Goal: Transaction & Acquisition: Purchase product/service

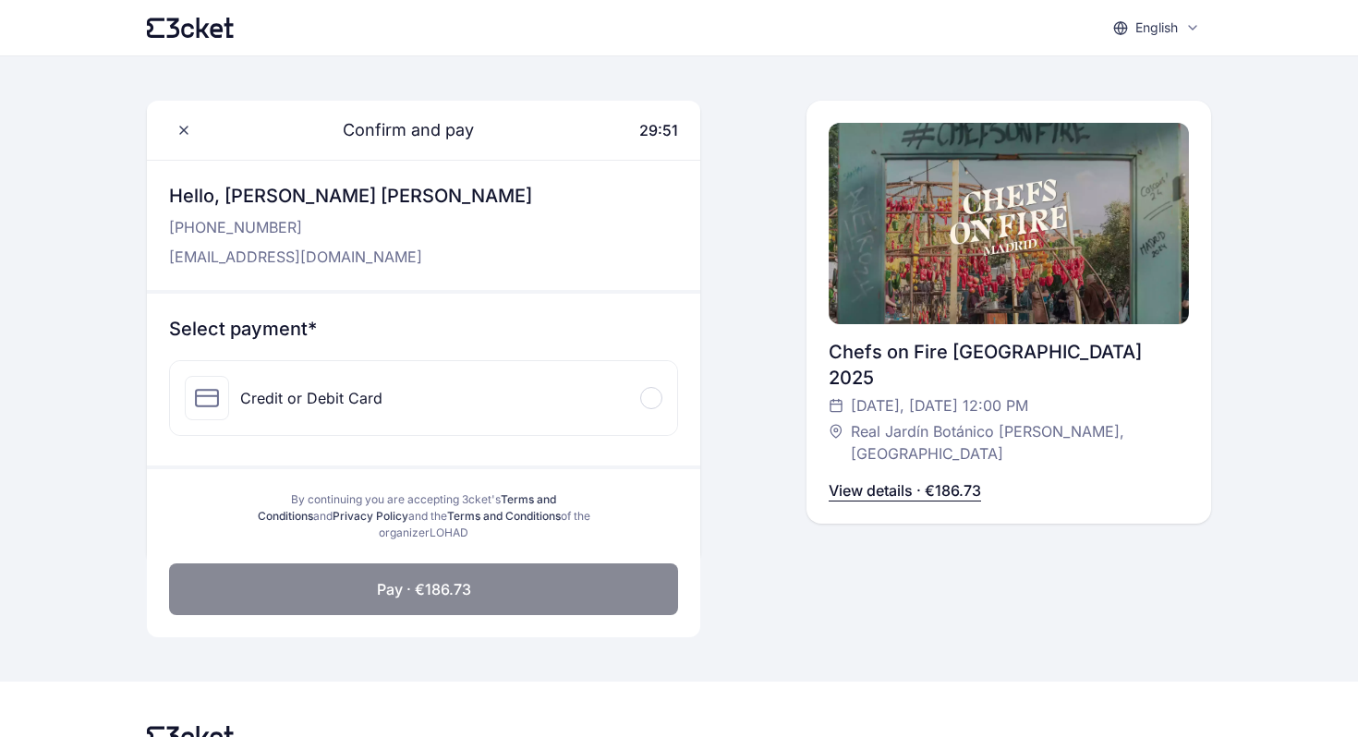
click at [888, 479] on p "View details · €186.73" at bounding box center [905, 490] width 152 height 22
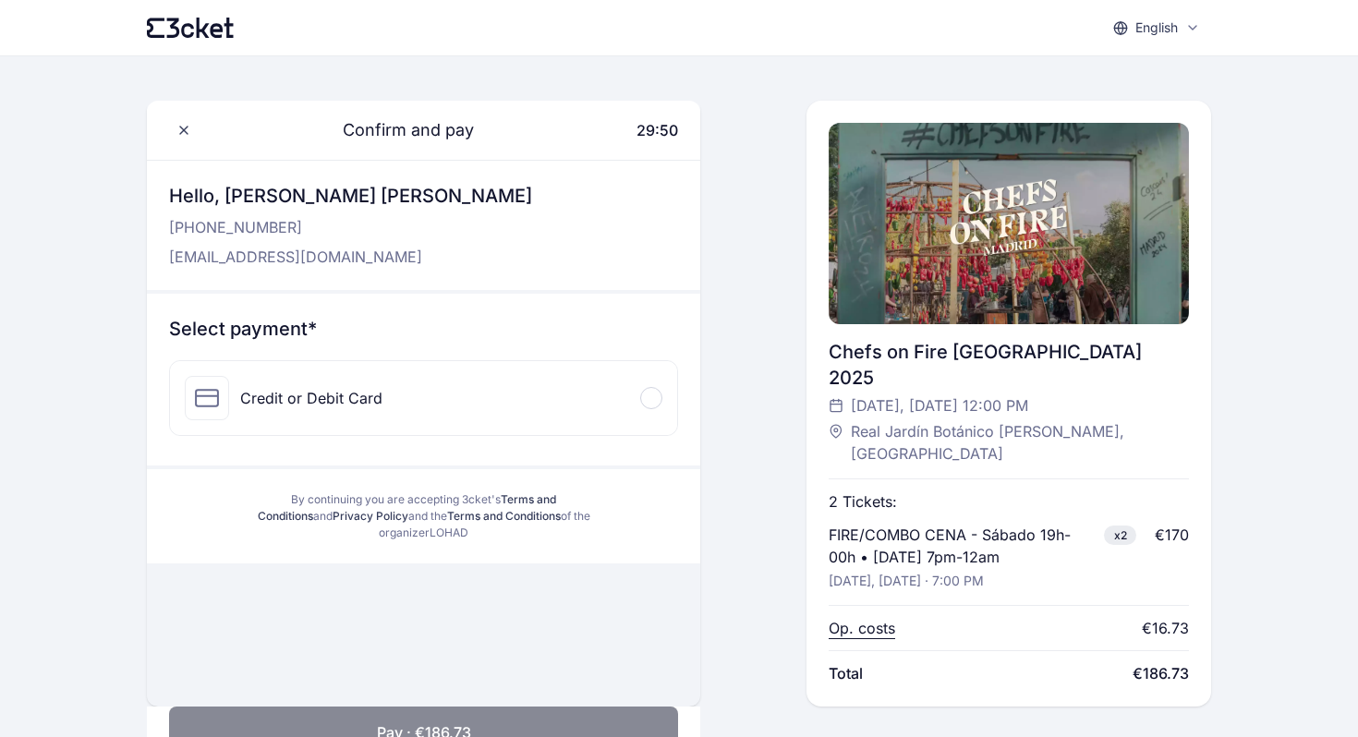
scroll to position [115, 0]
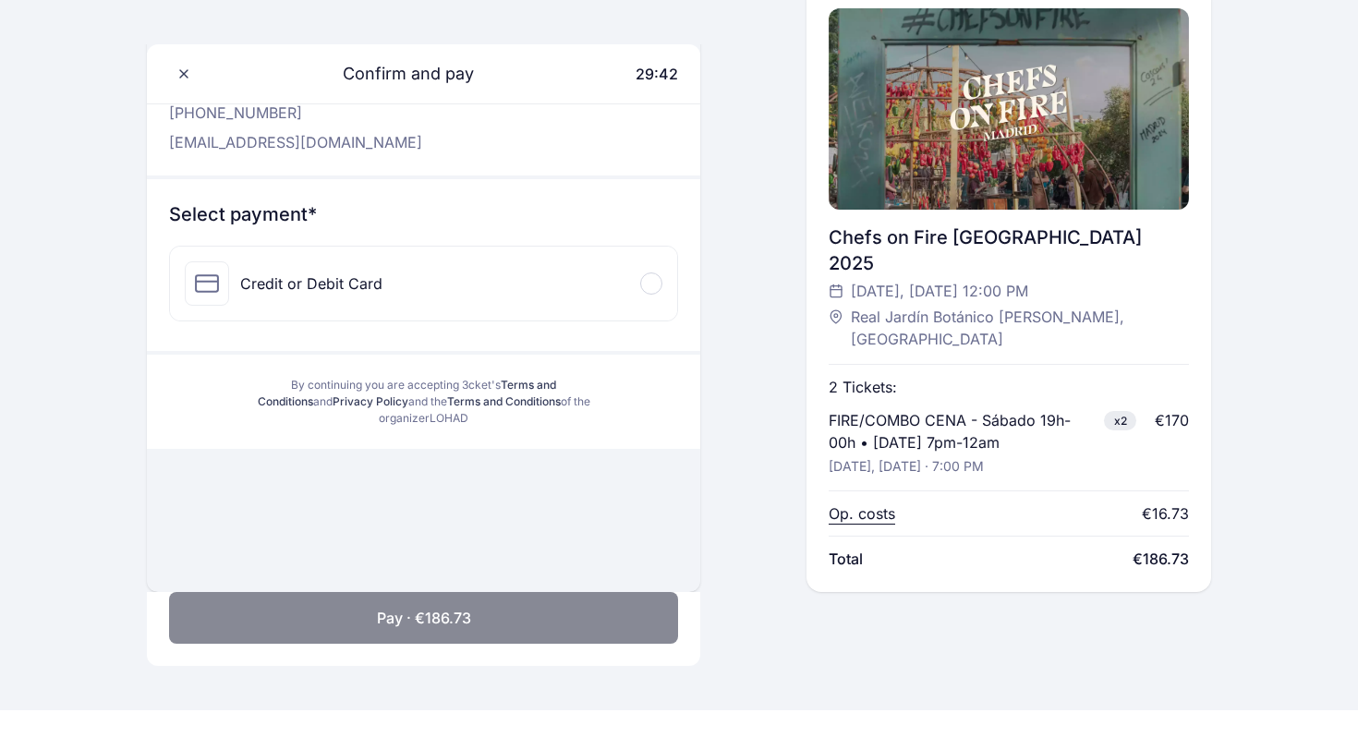
click at [875, 503] on p "Op. costs" at bounding box center [862, 514] width 67 height 22
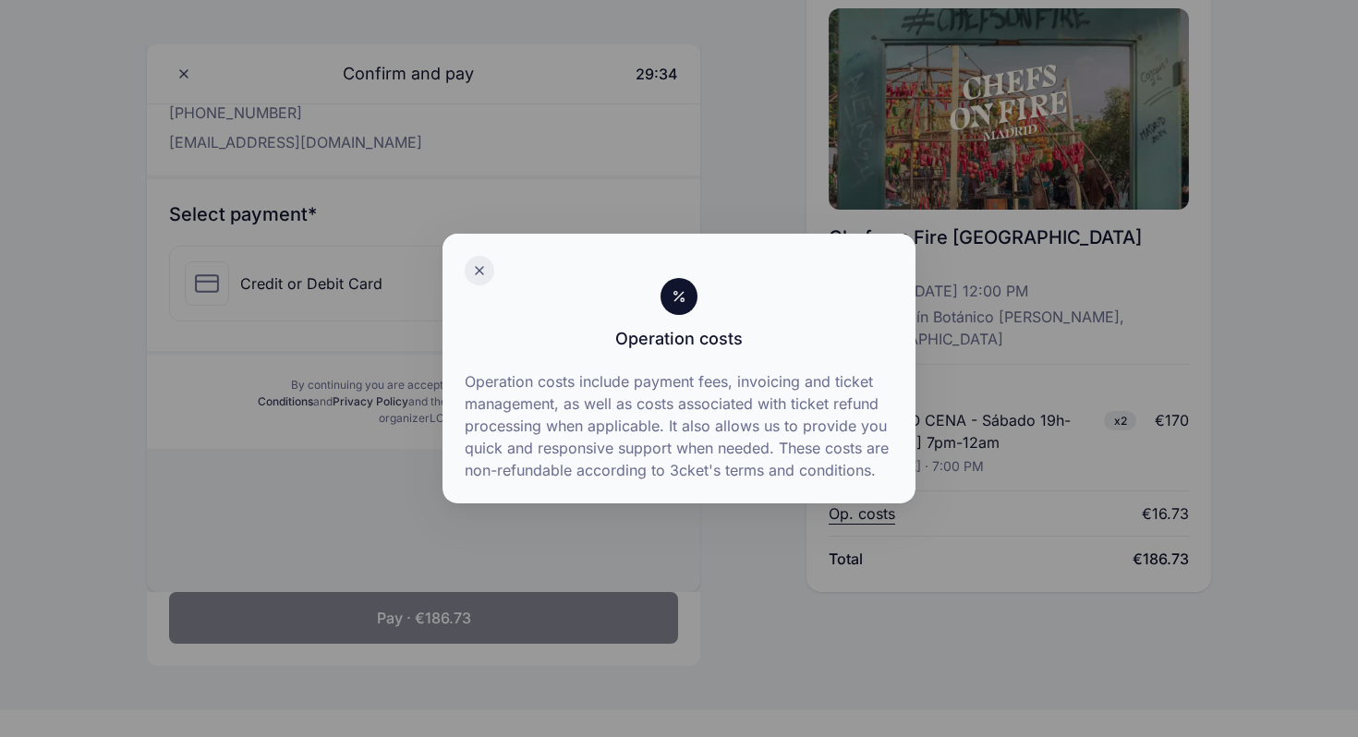
click at [484, 263] on icon at bounding box center [479, 270] width 15 height 15
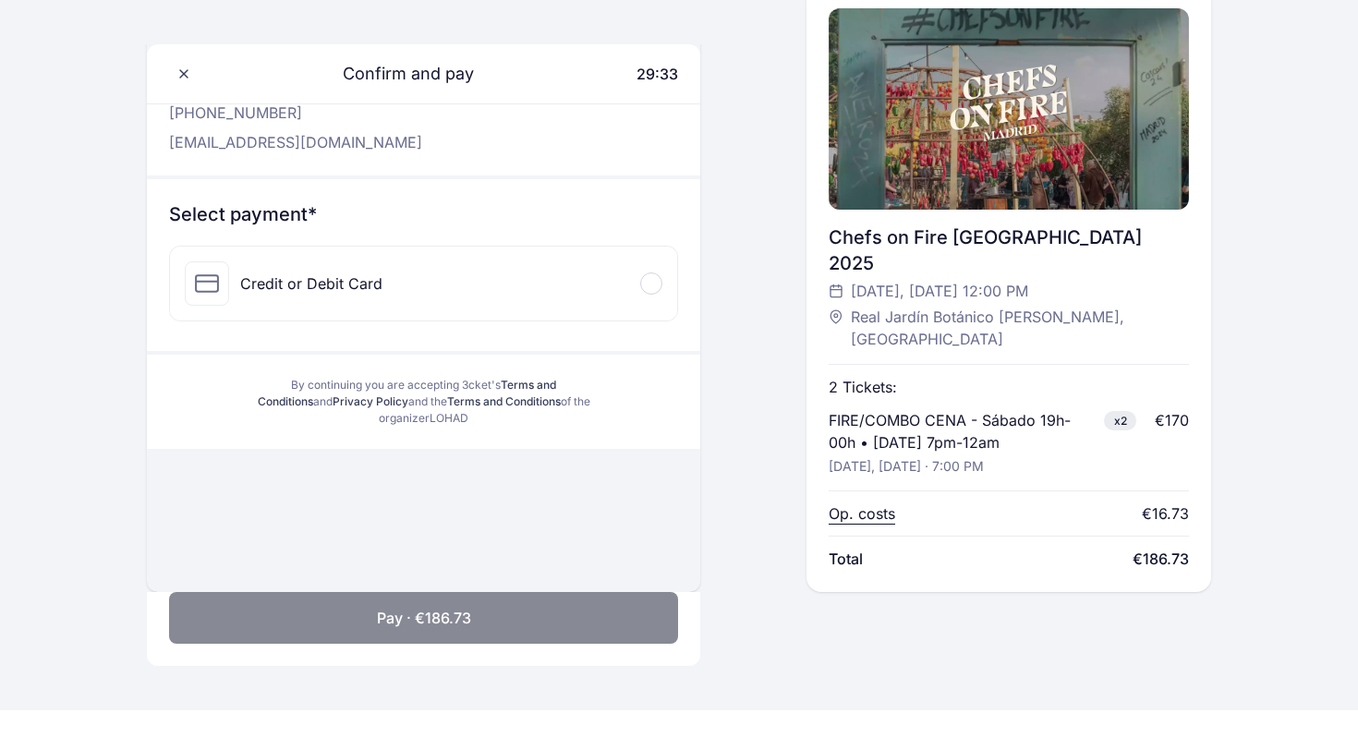
click at [520, 274] on div "Credit or Debit Card" at bounding box center [423, 284] width 507 height 74
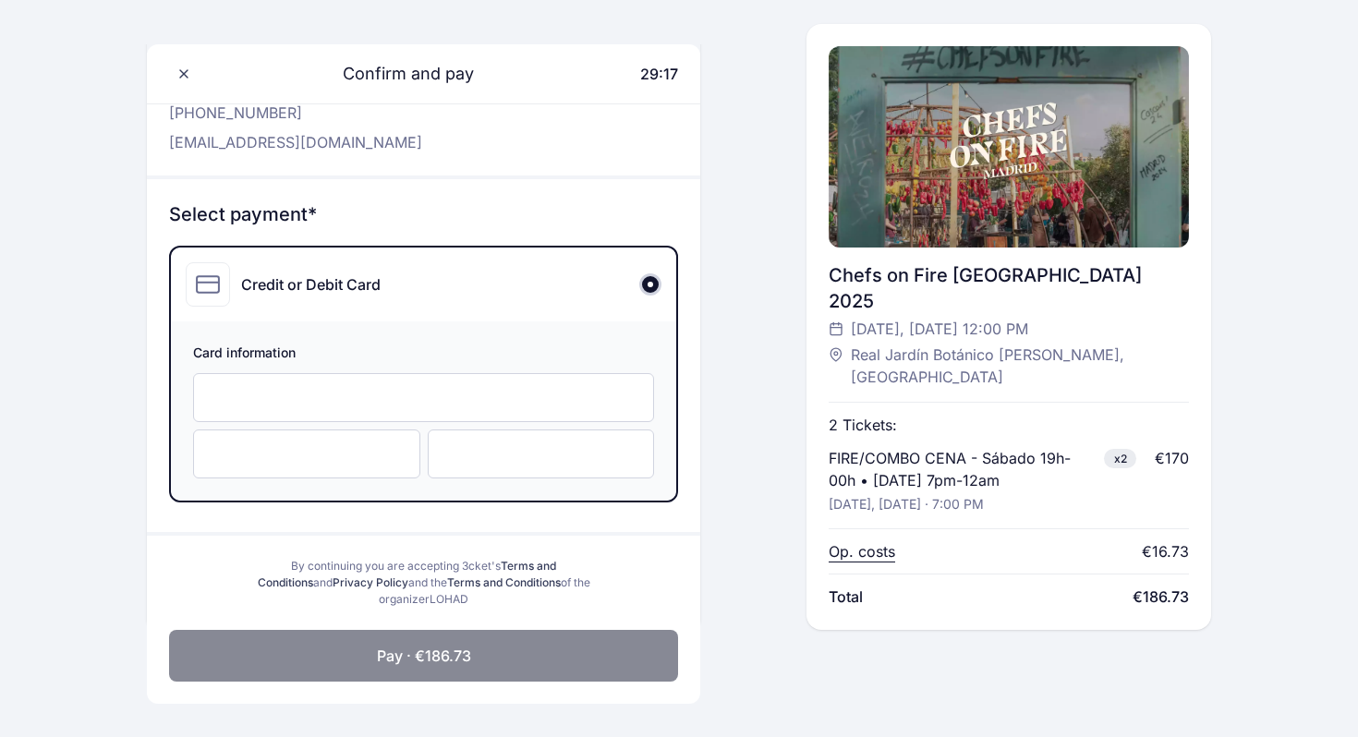
click at [340, 443] on div at bounding box center [306, 454] width 227 height 49
click at [503, 653] on button "Pay · €186.73" at bounding box center [423, 656] width 509 height 52
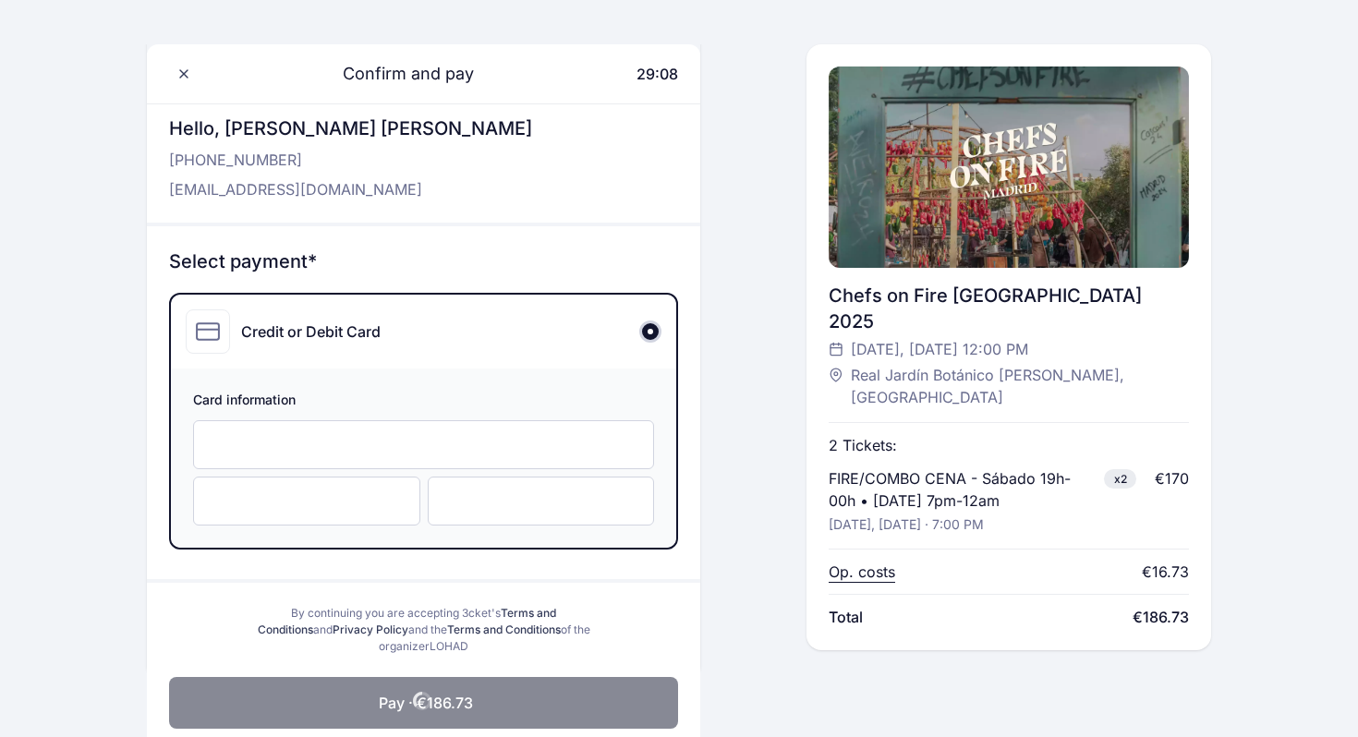
scroll to position [53, 0]
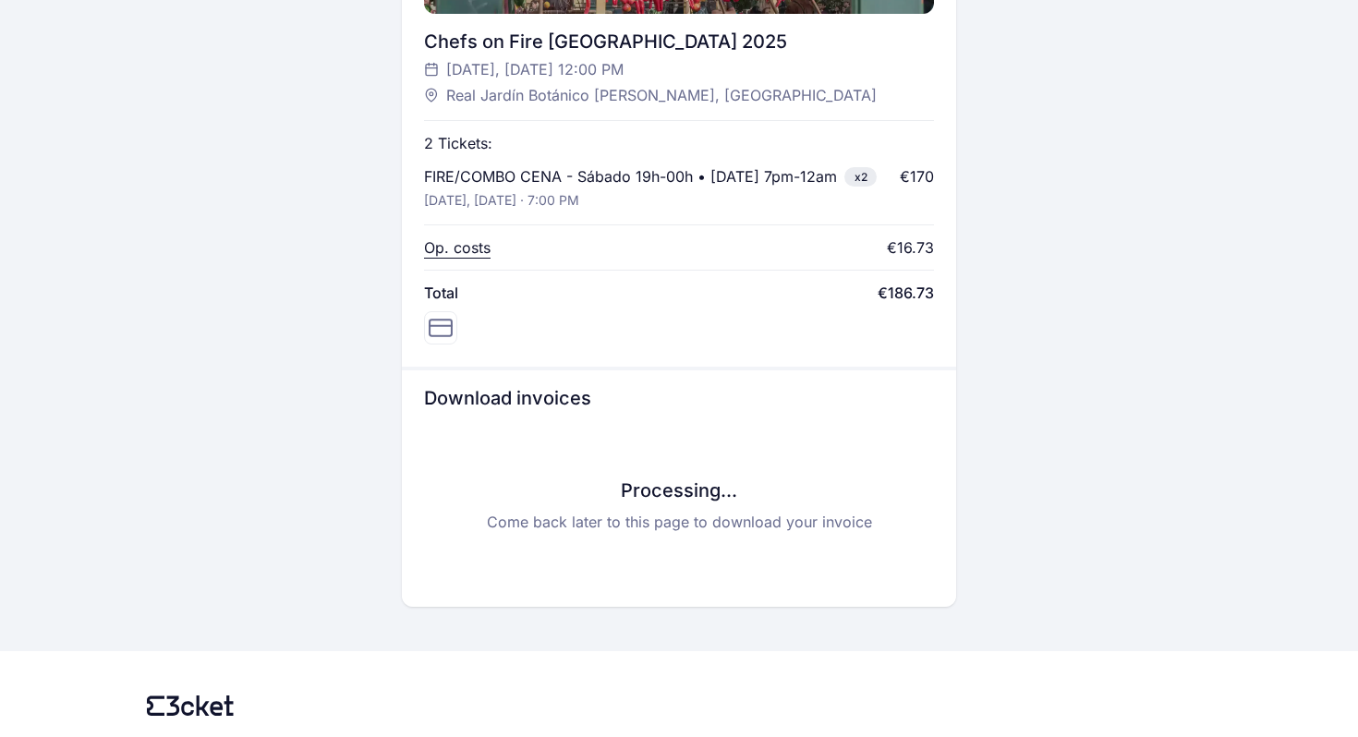
scroll to position [781, 0]
